Goal: Check status: Check status

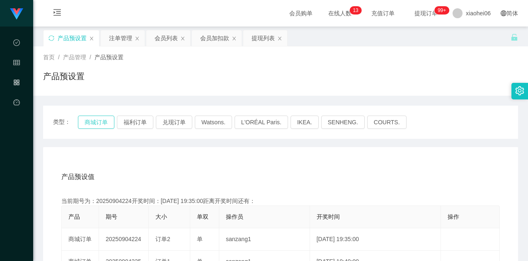
click at [93, 118] on button "商城订单" at bounding box center [96, 122] width 36 height 13
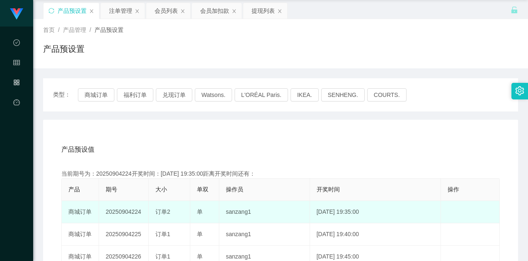
scroll to position [83, 0]
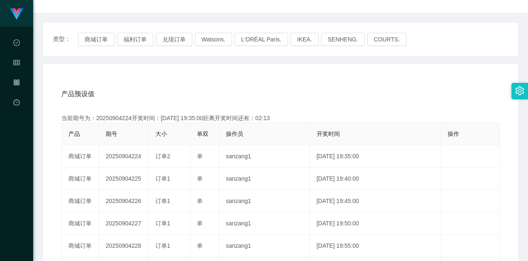
click at [128, 115] on div "当前期号为：20250904224开奖时间：[DATE] 19:35:00距离开奖时间还有：02:13" at bounding box center [280, 118] width 439 height 9
drag, startPoint x: 128, startPoint y: 115, endPoint x: 135, endPoint y: 114, distance: 7.1
click at [128, 115] on div "当前期号为：20250904224开奖时间：[DATE] 19:35:00距离开奖时间还有：02:13" at bounding box center [280, 118] width 439 height 9
copy div "当前期号为：20250904224"
click at [122, 121] on div "当前期号为：20250904224开奖时间：[DATE] 19:35:00距离开奖时间还有：02:11" at bounding box center [280, 118] width 439 height 9
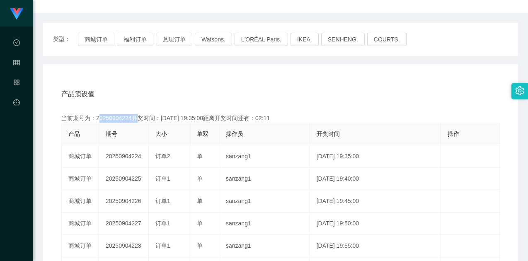
click at [122, 121] on div "当前期号为：20250904224开奖时间：[DATE] 19:35:00距离开奖时间还有：02:11" at bounding box center [280, 118] width 439 height 9
copy div "20250904224"
click at [283, 108] on div "产品预设值 添加期号 当前期号为：20250904224开奖时间：[DATE] 19:35:00距离开奖时间还有：01:31 产品 期号 大小 单双 操作员 …" at bounding box center [280, 240] width 455 height 314
click at [97, 39] on button "商城订单" at bounding box center [96, 39] width 36 height 13
click at [264, 97] on div "产品预设值 添加期号" at bounding box center [280, 94] width 439 height 23
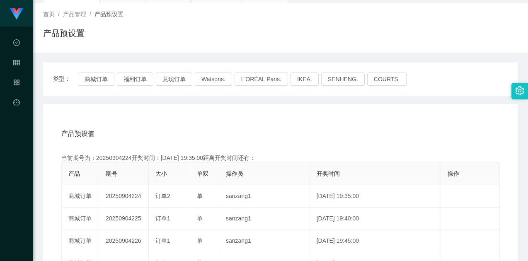
scroll to position [0, 0]
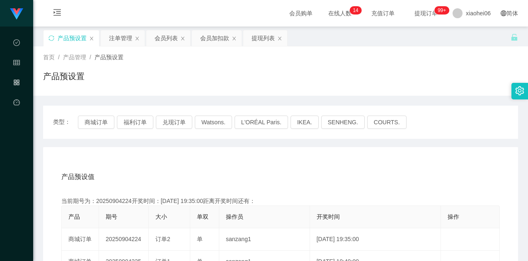
click at [116, 39] on div "注单管理" at bounding box center [120, 38] width 23 height 16
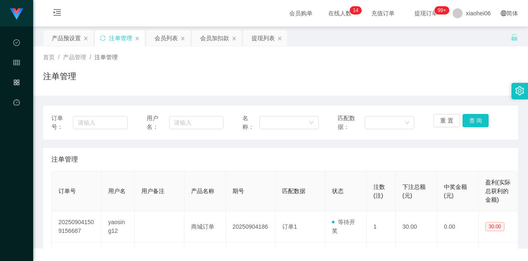
click at [330, 75] on div "注单管理" at bounding box center [280, 79] width 475 height 19
drag, startPoint x: 416, startPoint y: 86, endPoint x: 476, endPoint y: 119, distance: 68.8
click at [416, 86] on div "注单管理" at bounding box center [280, 79] width 475 height 19
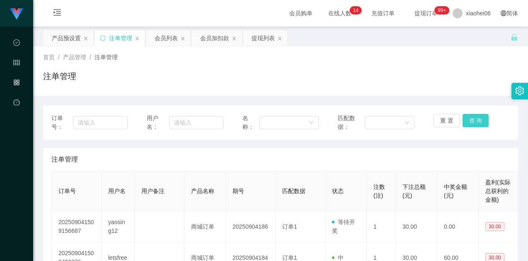
drag, startPoint x: 482, startPoint y: 122, endPoint x: 478, endPoint y: 114, distance: 9.6
click at [481, 123] on button "查 询" at bounding box center [476, 120] width 27 height 13
click at [467, 88] on div "注单管理" at bounding box center [280, 79] width 475 height 19
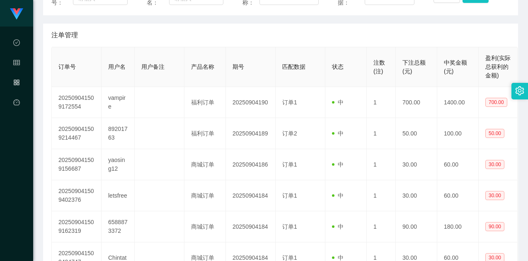
scroll to position [83, 0]
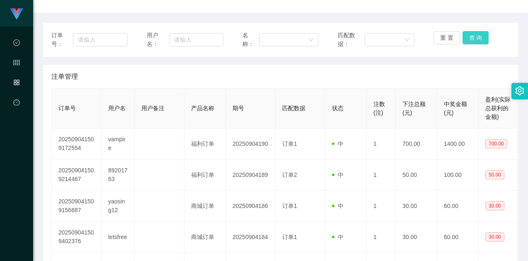
click at [477, 37] on button "查 询" at bounding box center [476, 37] width 27 height 13
click at [471, 41] on button "查 询" at bounding box center [476, 37] width 27 height 13
click at [450, 64] on div "订单号： 用户名： 名称： 匹配数据： 重 置 查 询 注单管理 订单号 用户名 用户备注 产品名称 期号 匹配数据 状态 注数(注) 下注总额(元) 中奖金…" at bounding box center [280, 244] width 475 height 443
click at [415, 81] on div "注单管理" at bounding box center [280, 76] width 459 height 23
click at [471, 41] on button "查 询" at bounding box center [476, 37] width 27 height 13
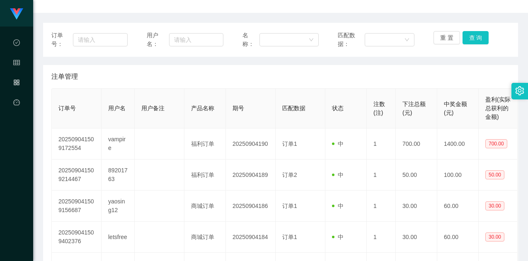
click at [462, 57] on div "订单号： 用户名： 名称： 匹配数据： 重 置 查 询 注单管理 订单号 用户名 用户备注 产品名称 期号 匹配数据 状态 注数(注) 下注总额(元) 中奖金…" at bounding box center [280, 244] width 475 height 443
click at [472, 39] on button "查 询" at bounding box center [476, 37] width 27 height 13
click at [470, 39] on button "查 询" at bounding box center [476, 37] width 27 height 13
click at [454, 63] on div "订单号： 用户名： 名称： 匹配数据： 重 置 查 询 注单管理 订单号 用户名 用户备注 产品名称 期号 匹配数据 状态 注数(注) 下注总额(元) 中奖金…" at bounding box center [280, 244] width 475 height 443
click at [256, 126] on th "期号" at bounding box center [251, 109] width 50 height 40
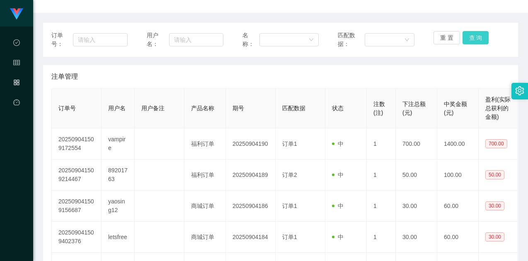
drag, startPoint x: 475, startPoint y: 34, endPoint x: 476, endPoint y: 39, distance: 5.0
click at [476, 34] on button "查 询" at bounding box center [476, 37] width 27 height 13
click at [423, 85] on div "注单管理" at bounding box center [280, 76] width 459 height 23
click at [480, 40] on button "查 询" at bounding box center [476, 37] width 27 height 13
click at [471, 41] on button "查 询" at bounding box center [476, 37] width 27 height 13
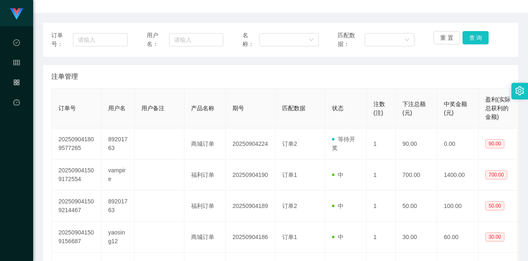
click at [460, 71] on div "注单管理" at bounding box center [280, 76] width 459 height 23
click at [482, 38] on button "查 询" at bounding box center [476, 37] width 27 height 13
click at [426, 86] on div "注单管理" at bounding box center [280, 76] width 459 height 23
